Goal: Transaction & Acquisition: Purchase product/service

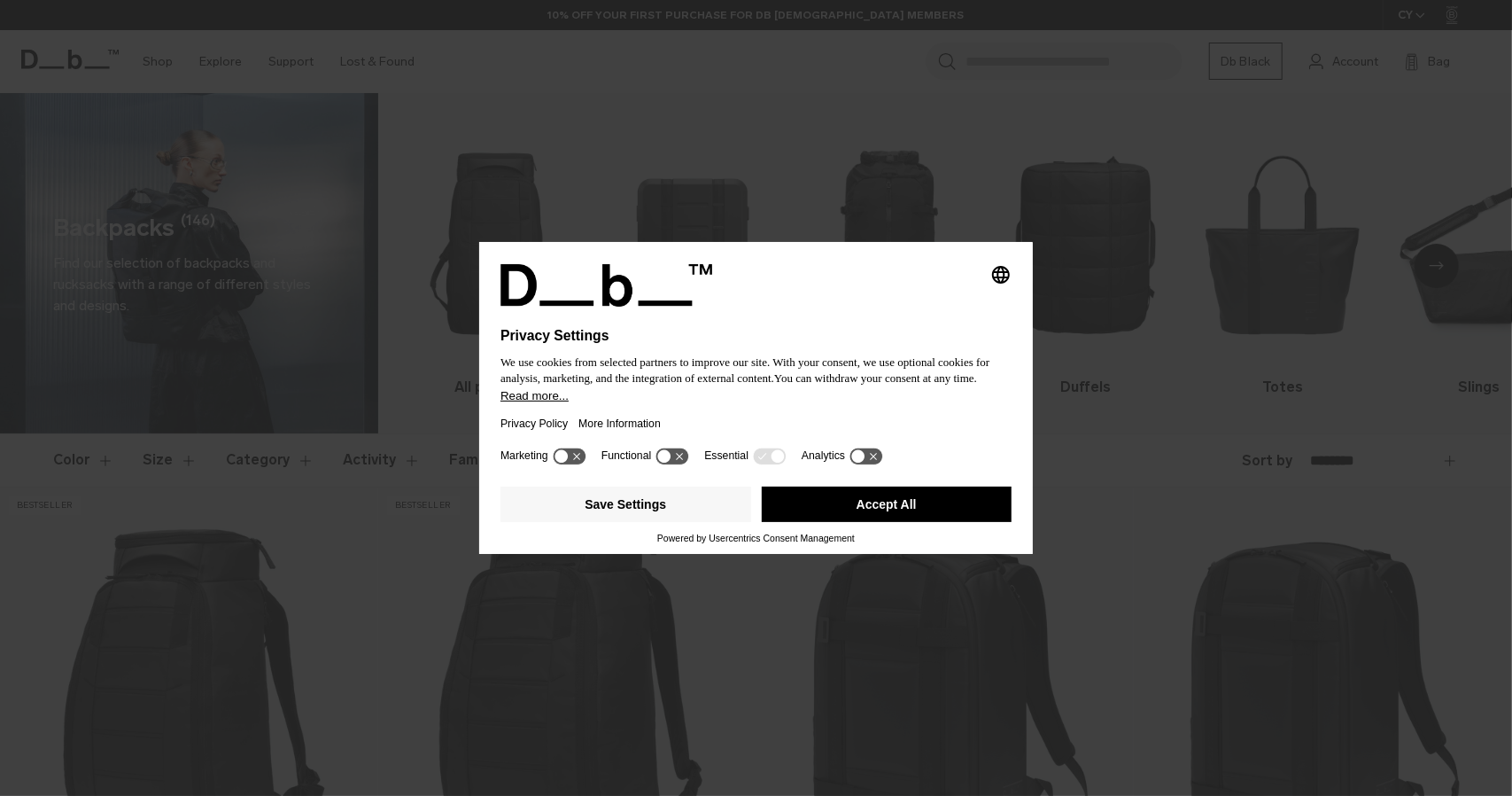
click at [829, 501] on button "Accept All" at bounding box center [887, 504] width 251 height 35
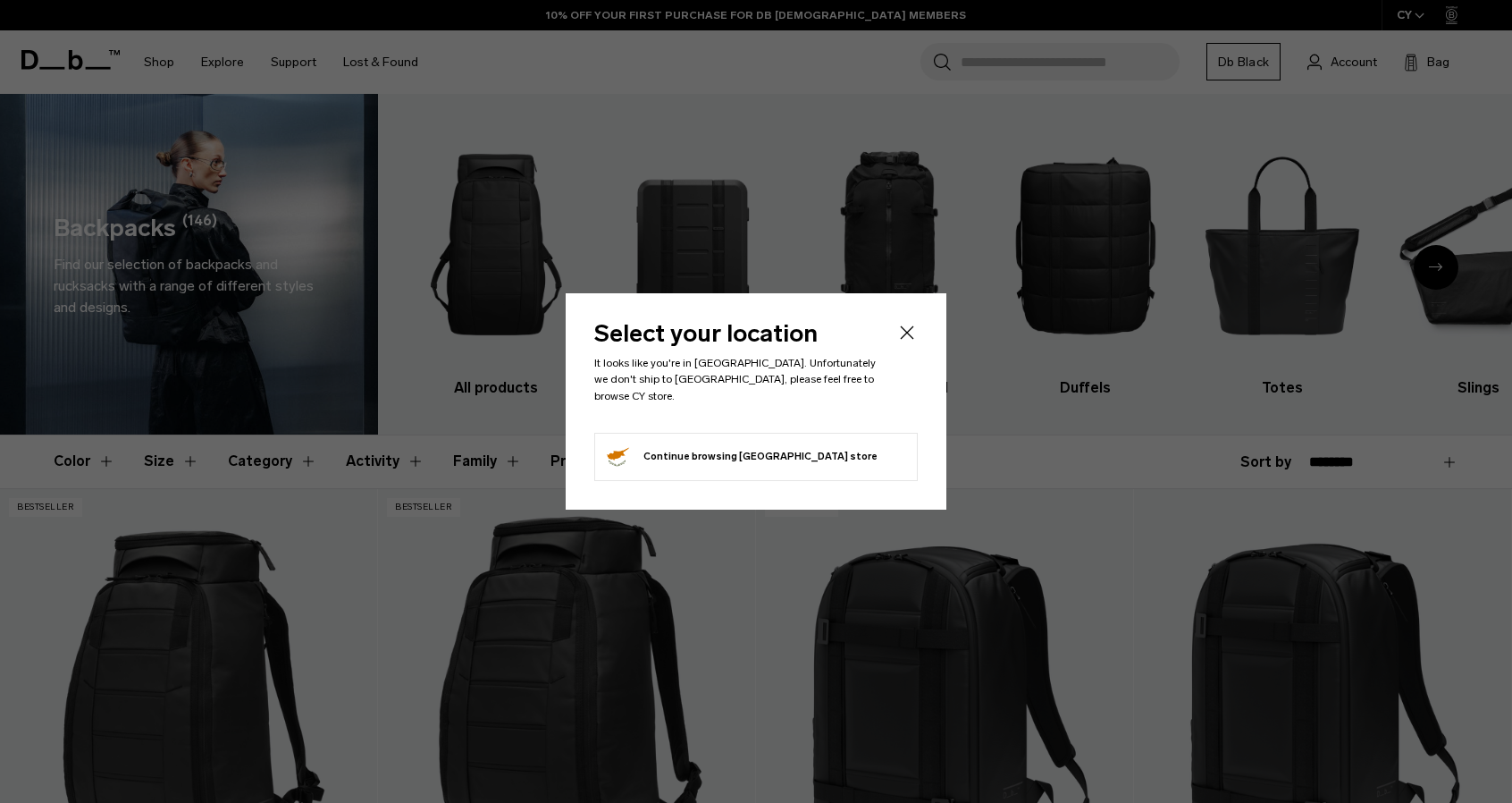
click at [903, 326] on icon "Close" at bounding box center [906, 332] width 21 height 21
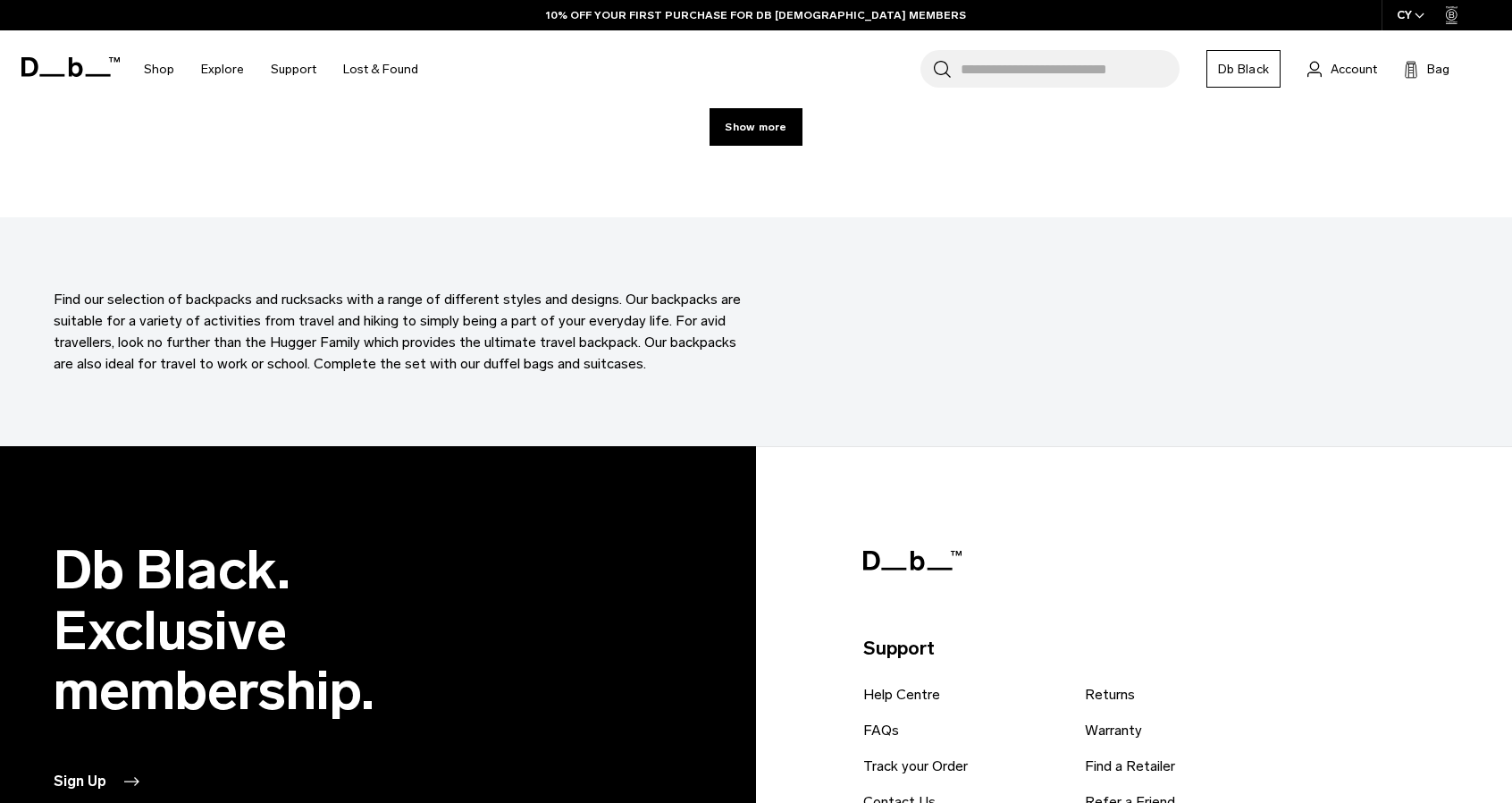
scroll to position [6451, 0]
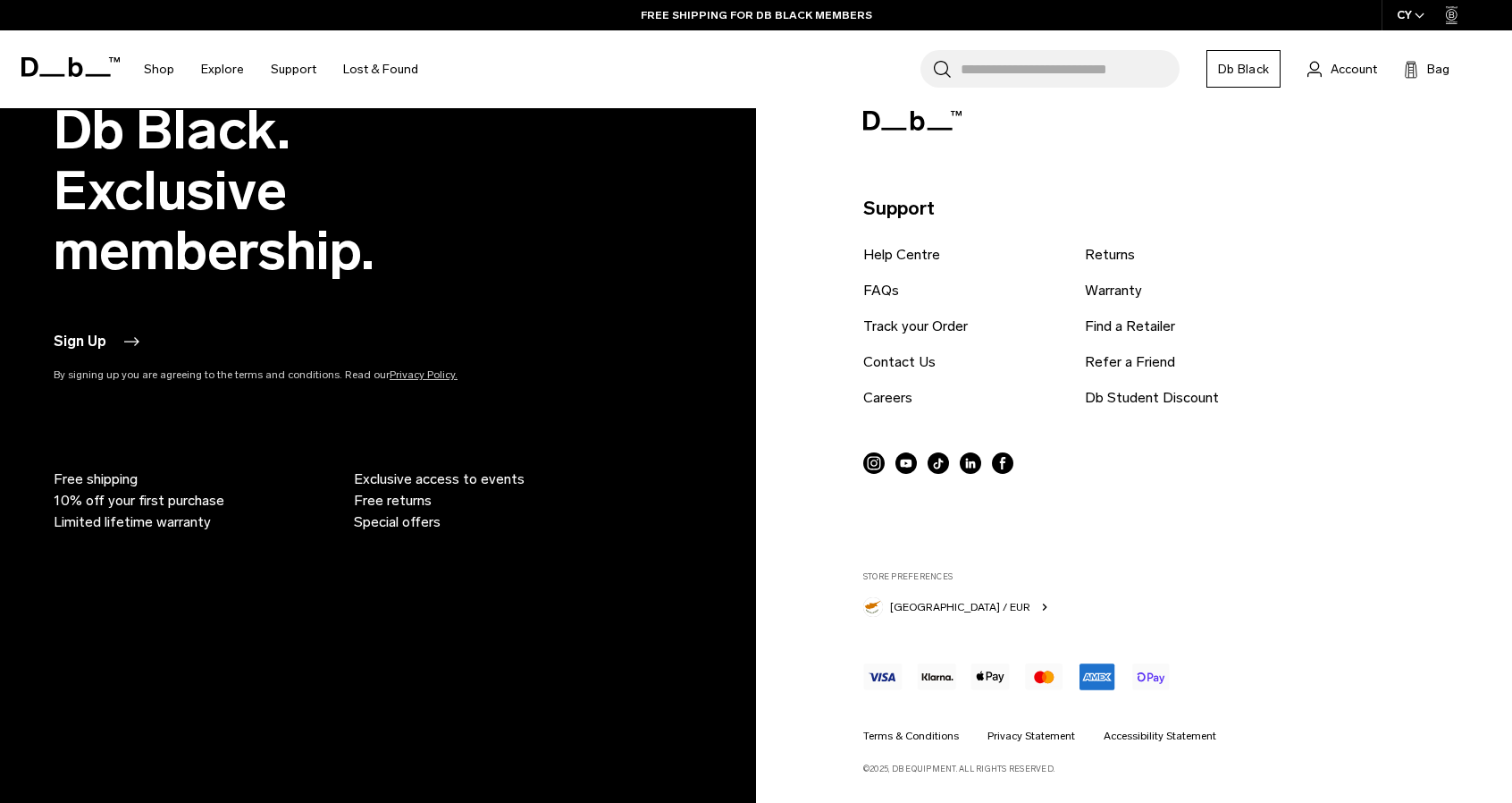
drag, startPoint x: 1080, startPoint y: 765, endPoint x: 868, endPoint y: 761, distance: 212.0
click at [868, 761] on p "©2025, Db Equipment. All rights reserved." at bounding box center [1156, 765] width 585 height 20
drag, startPoint x: 1325, startPoint y: 481, endPoint x: 1306, endPoint y: 611, distance: 131.4
click at [1332, 604] on div "Store Preferences Cyprus / EUR" at bounding box center [1156, 593] width 585 height 47
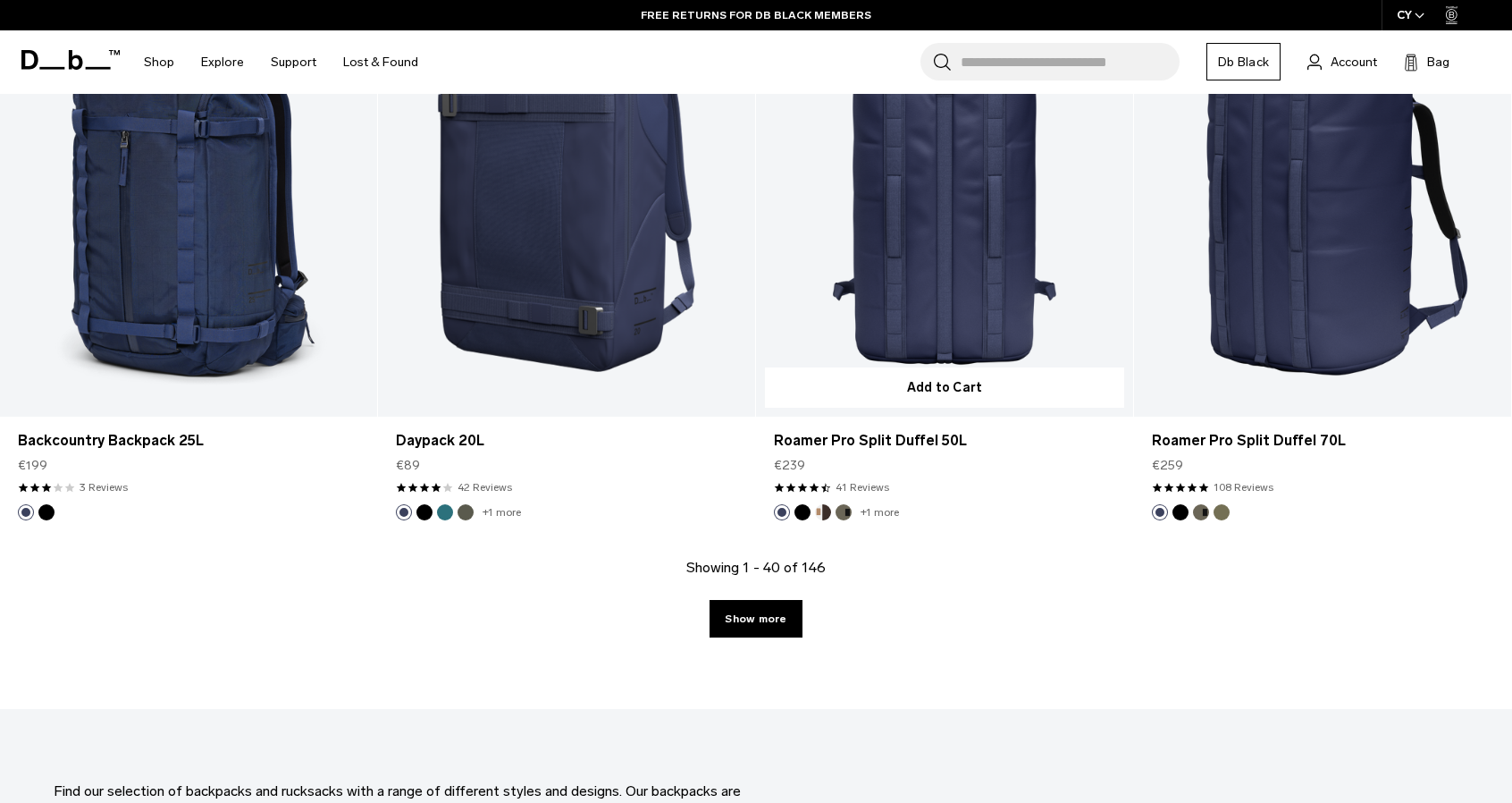
scroll to position [5200, 0]
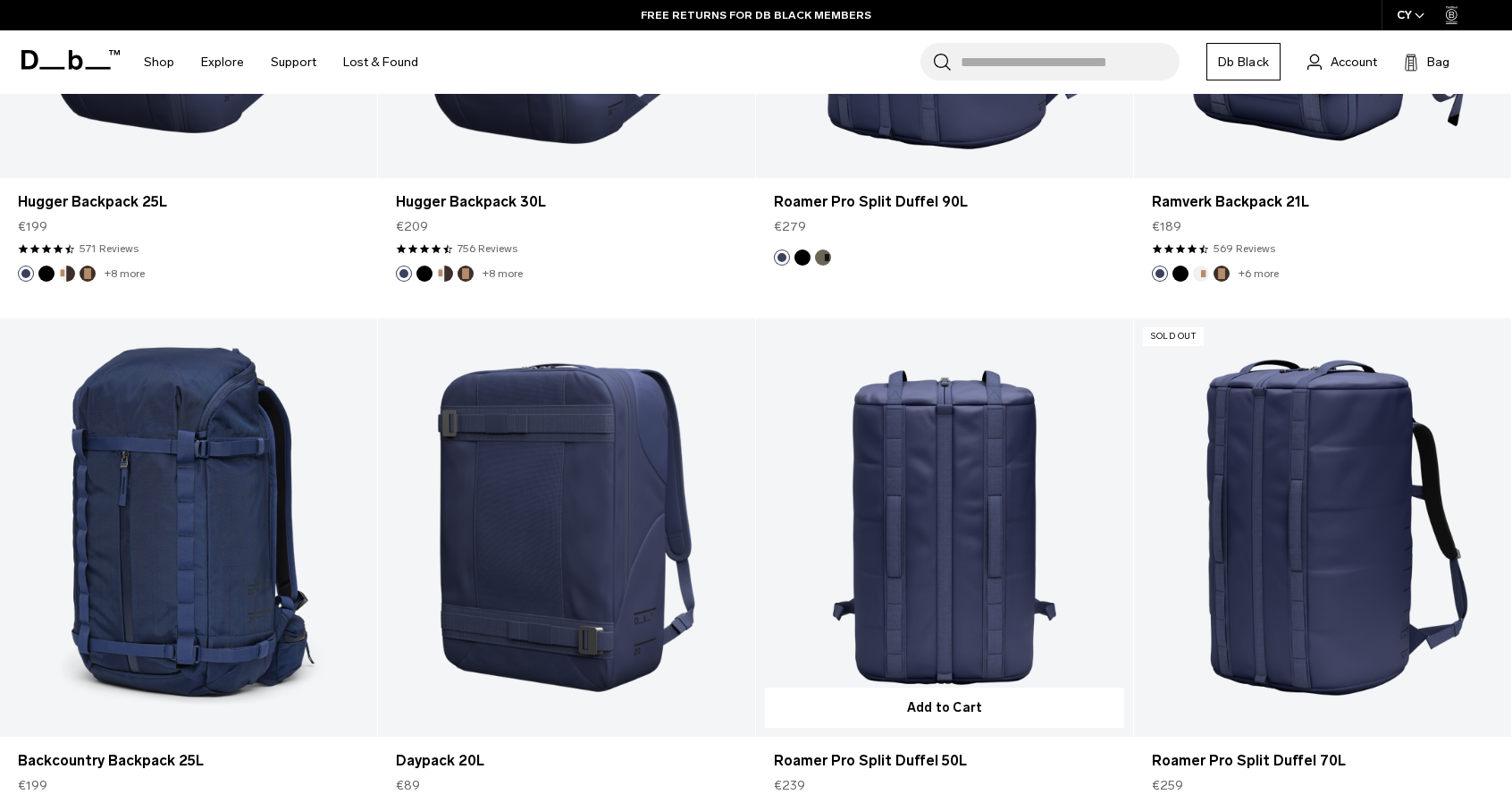
click at [938, 552] on link "Roamer Pro Split Duffel 50L" at bounding box center [945, 528] width 377 height 419
